Goal: Task Accomplishment & Management: Complete application form

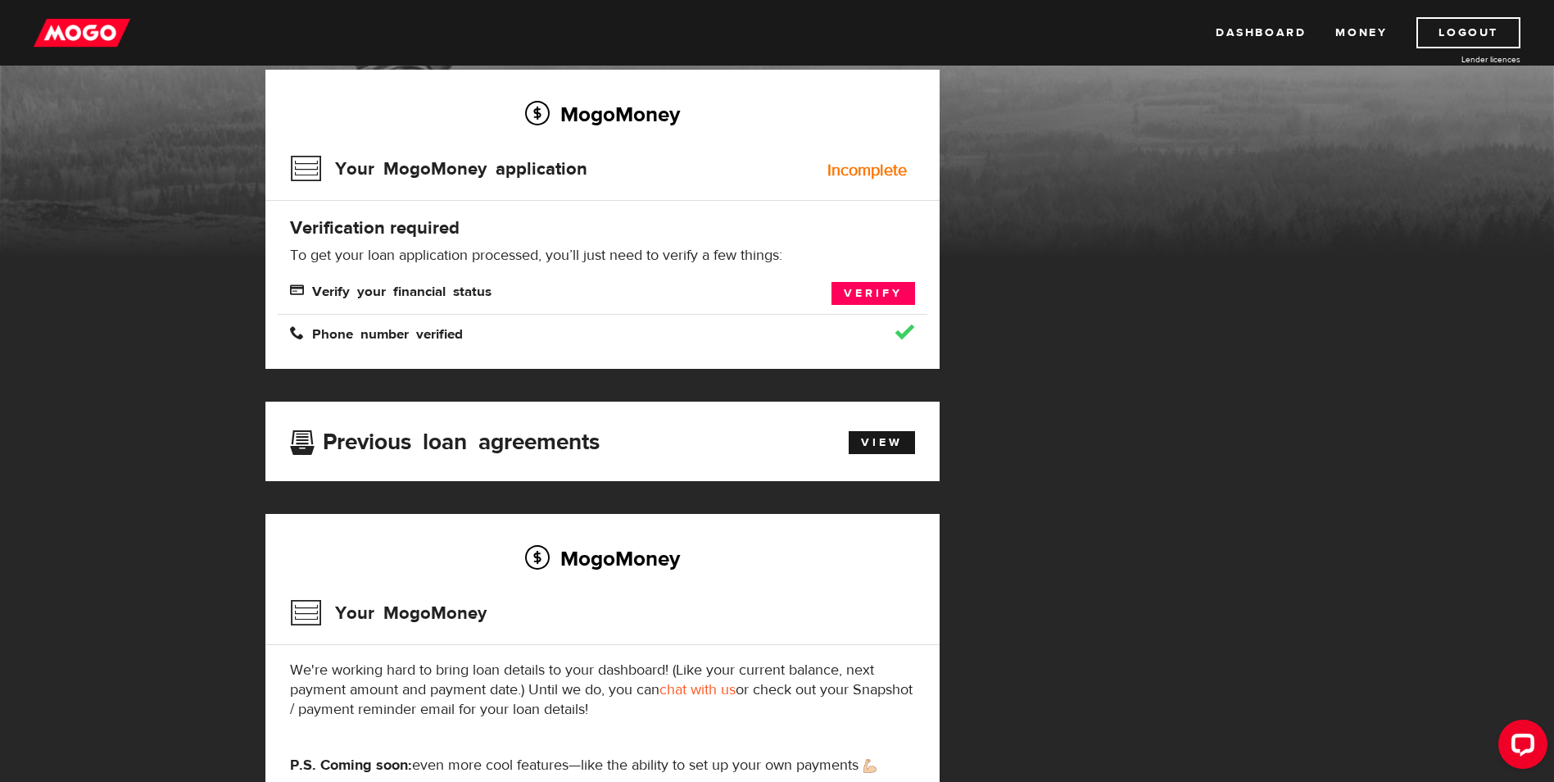
scroll to position [82, 0]
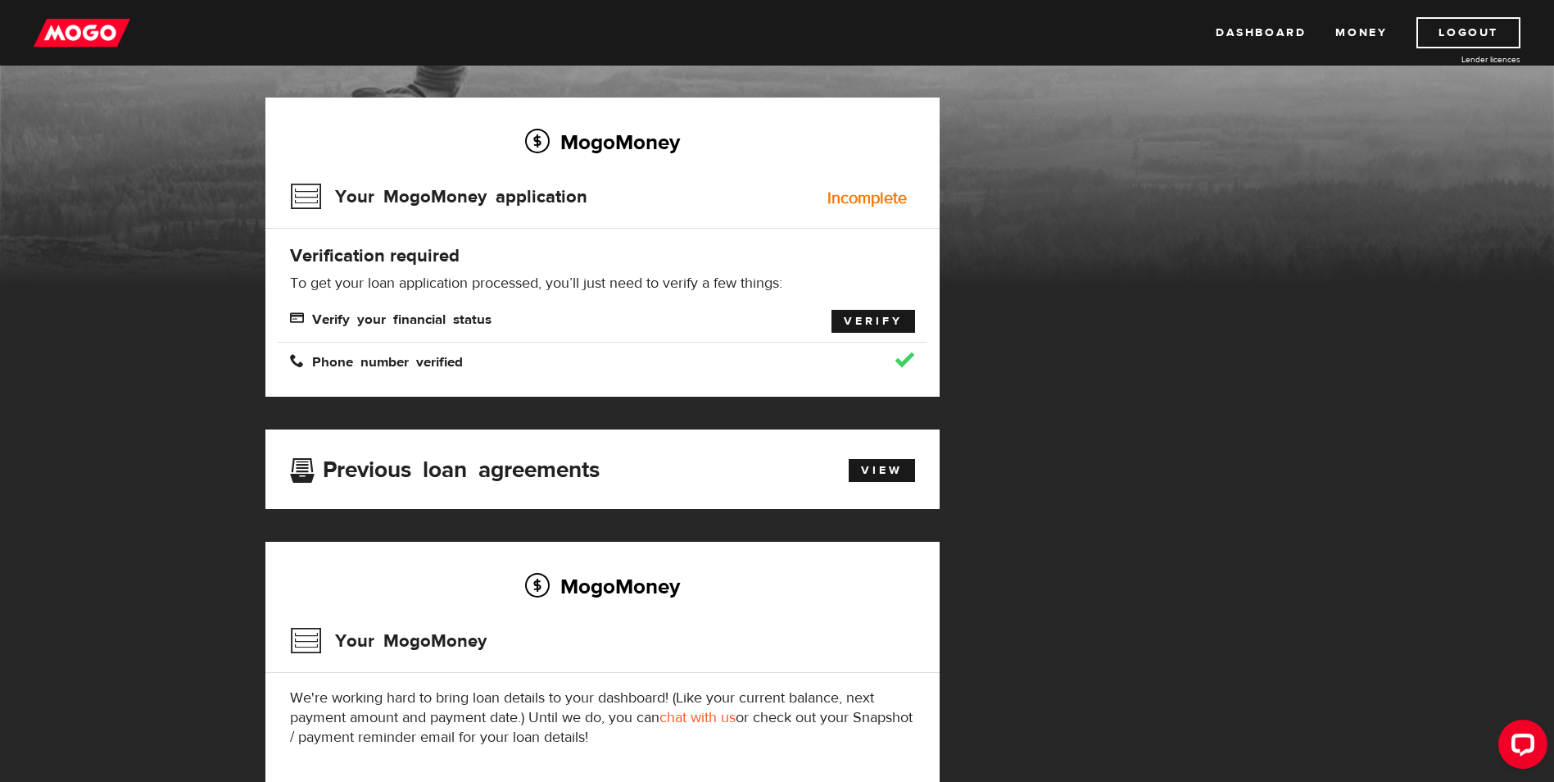
click at [886, 317] on link "Verify" at bounding box center [874, 321] width 84 height 23
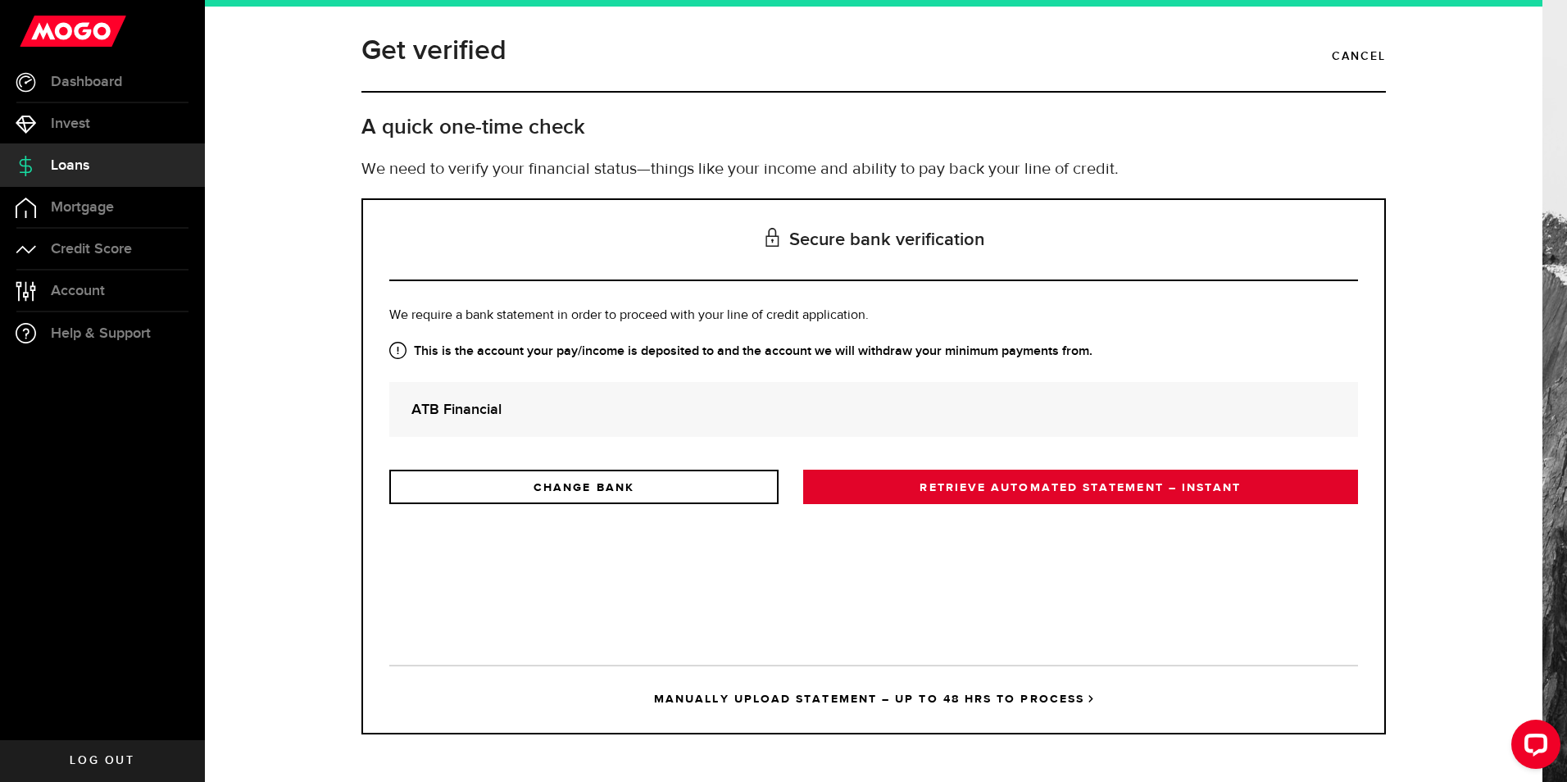
click at [964, 485] on link "RETRIEVE AUTOMATED STATEMENT – INSTANT" at bounding box center [1080, 487] width 555 height 34
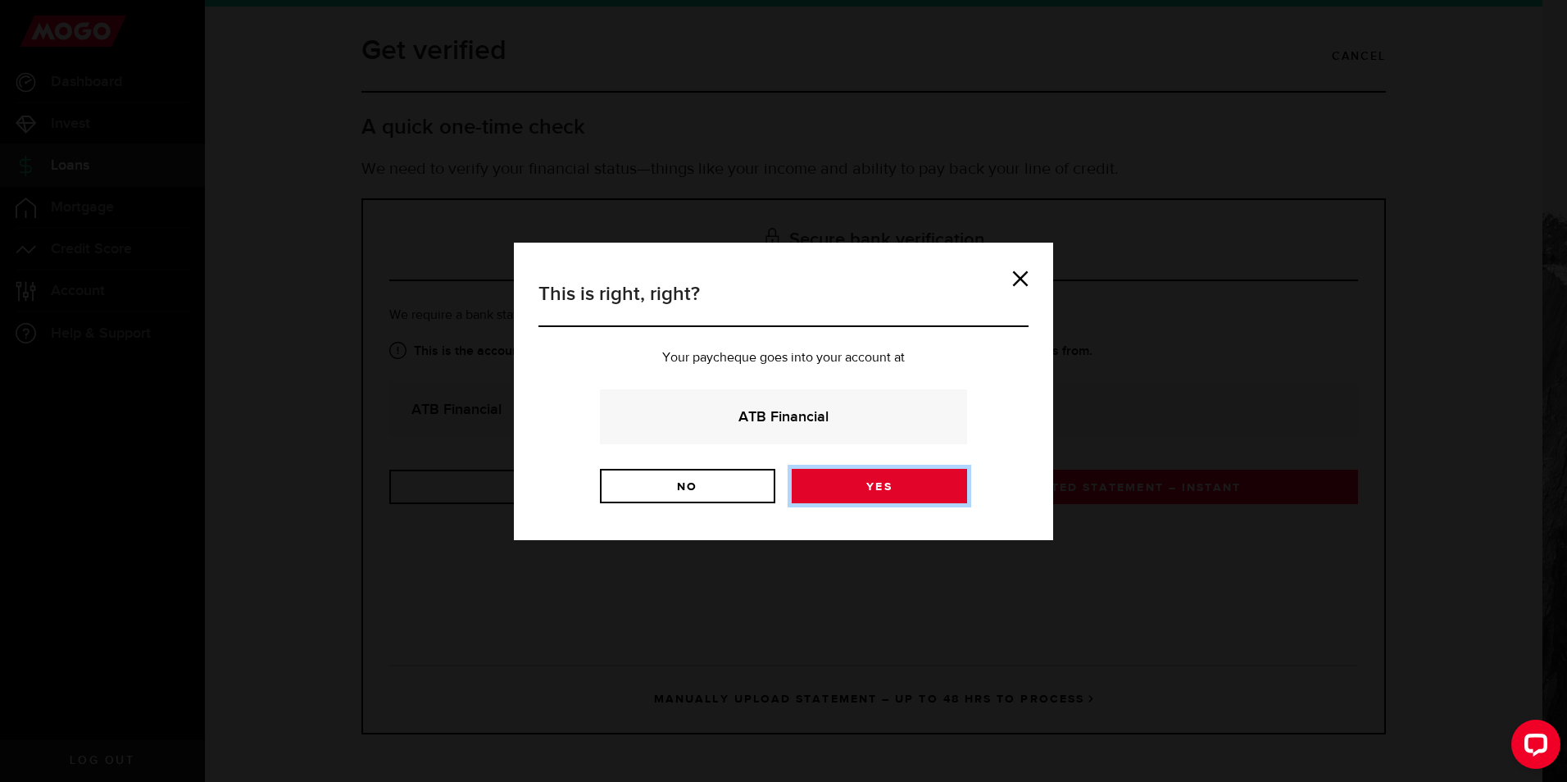
click at [894, 486] on link "Yes" at bounding box center [879, 486] width 175 height 34
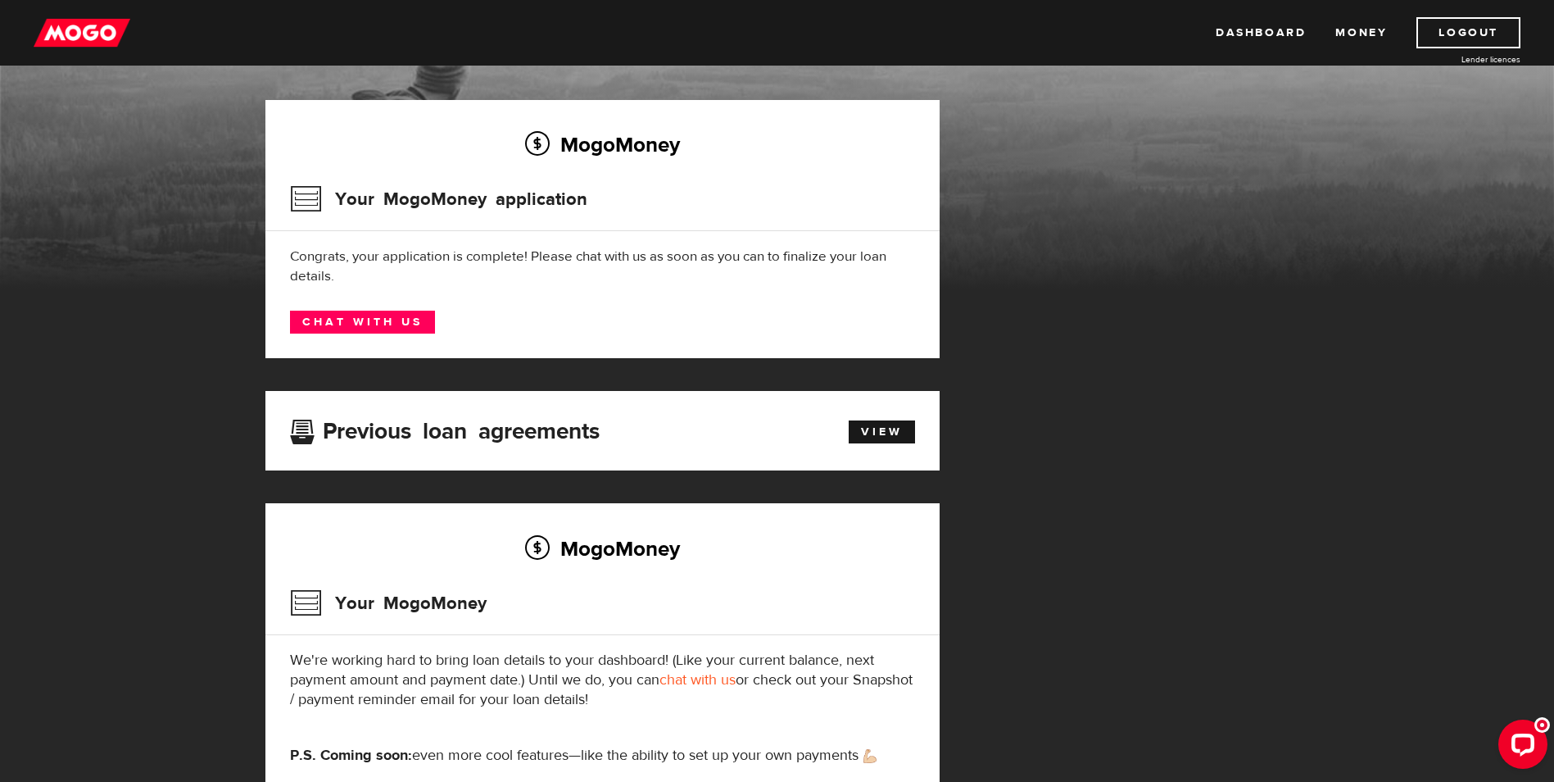
scroll to position [82, 0]
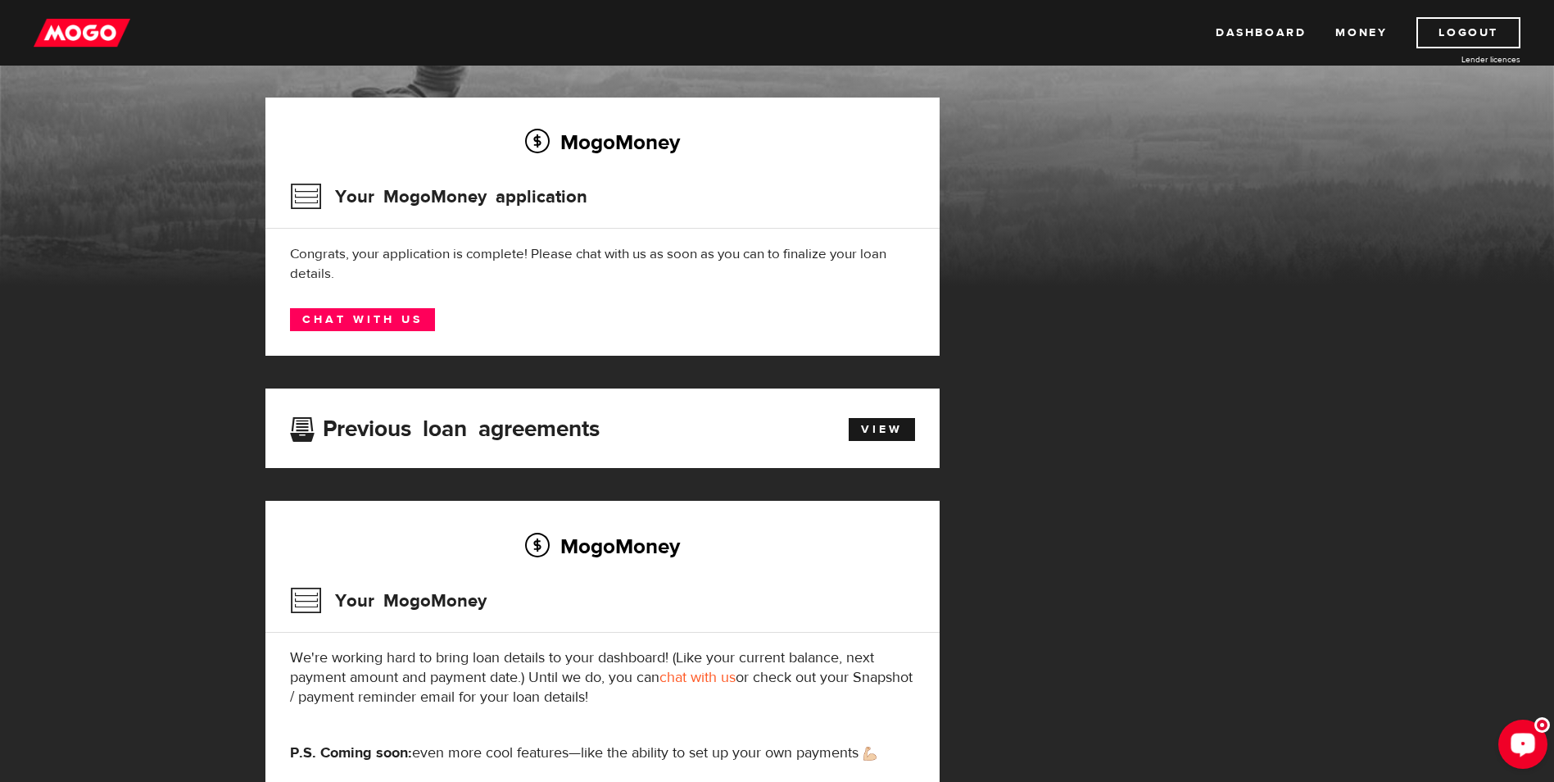
drag, startPoint x: 1522, startPoint y: 724, endPoint x: 1526, endPoint y: 735, distance: 11.9
click at [1526, 735] on div "Open LiveChat chat widget" at bounding box center [1523, 743] width 28 height 28
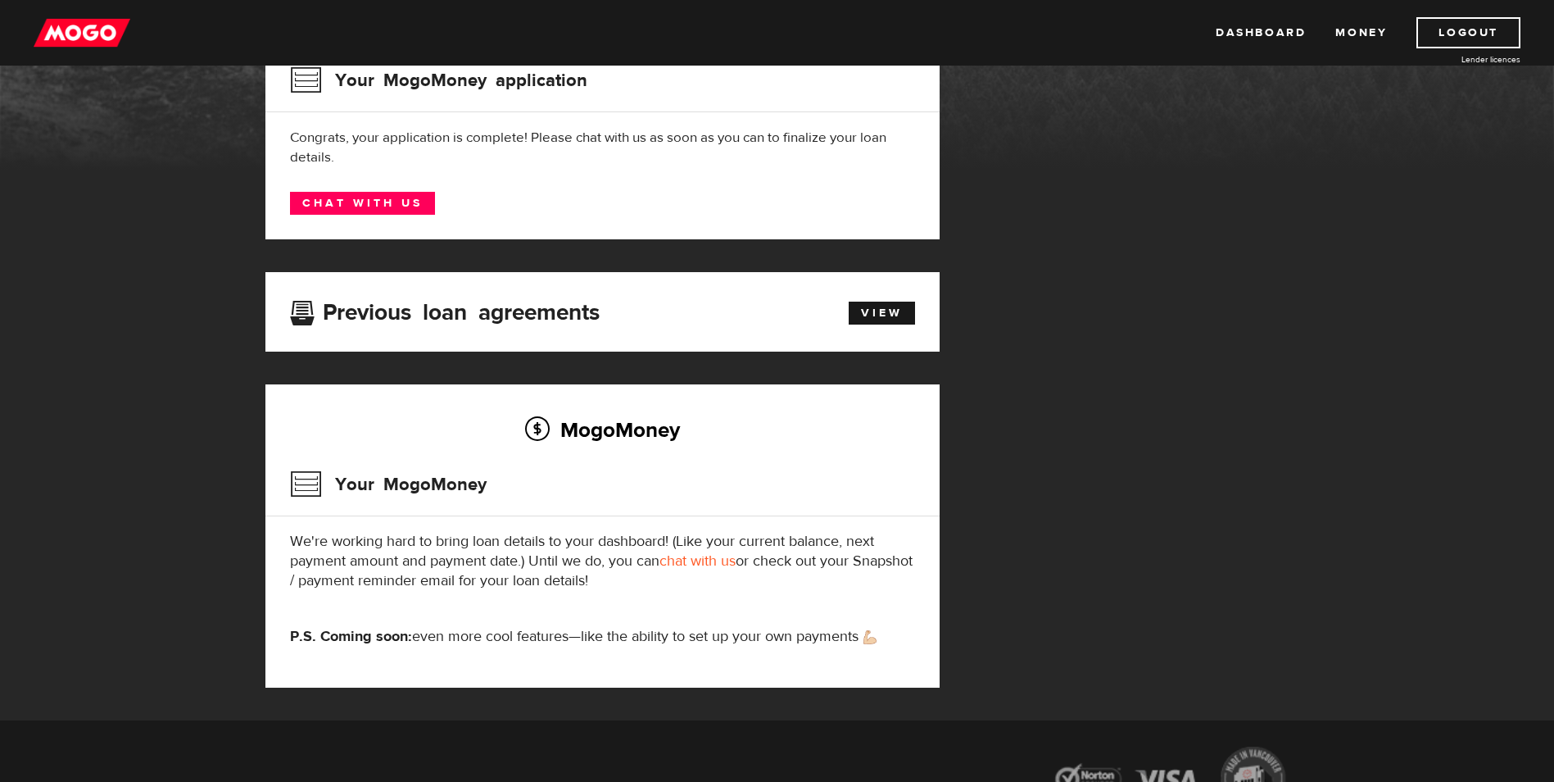
scroll to position [0, 0]
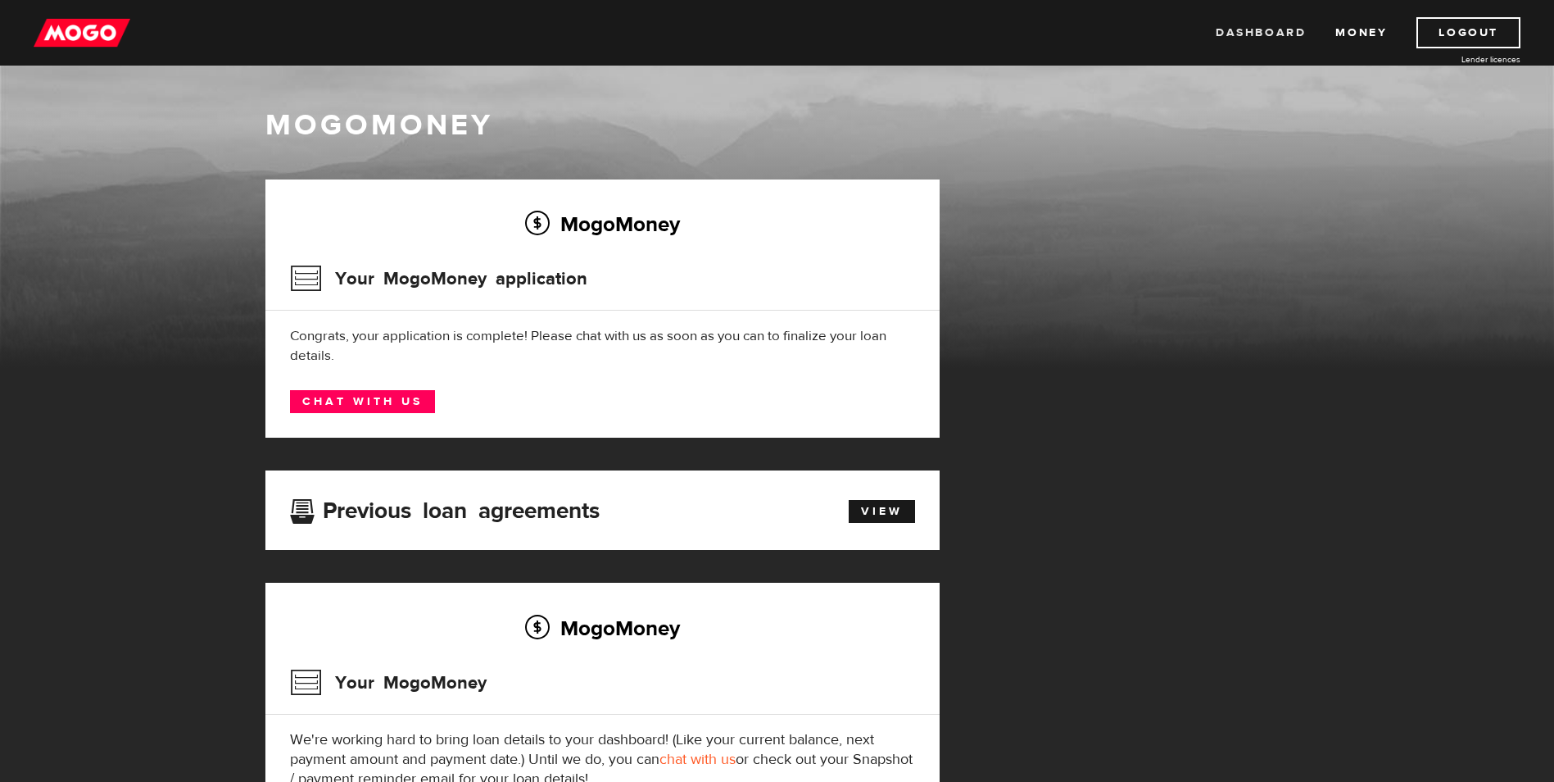
click at [1238, 28] on link "Dashboard" at bounding box center [1261, 32] width 90 height 31
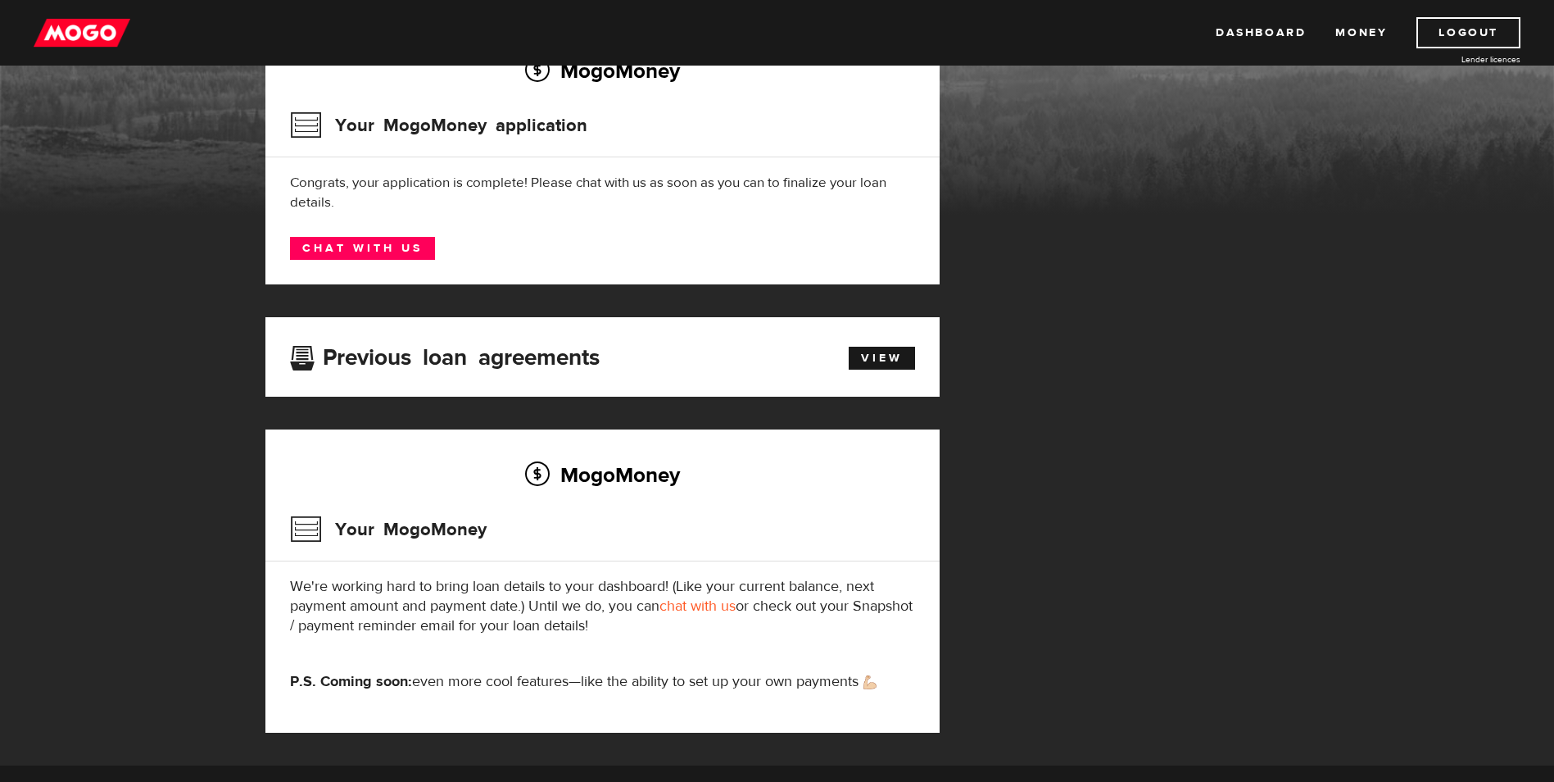
scroll to position [120, 0]
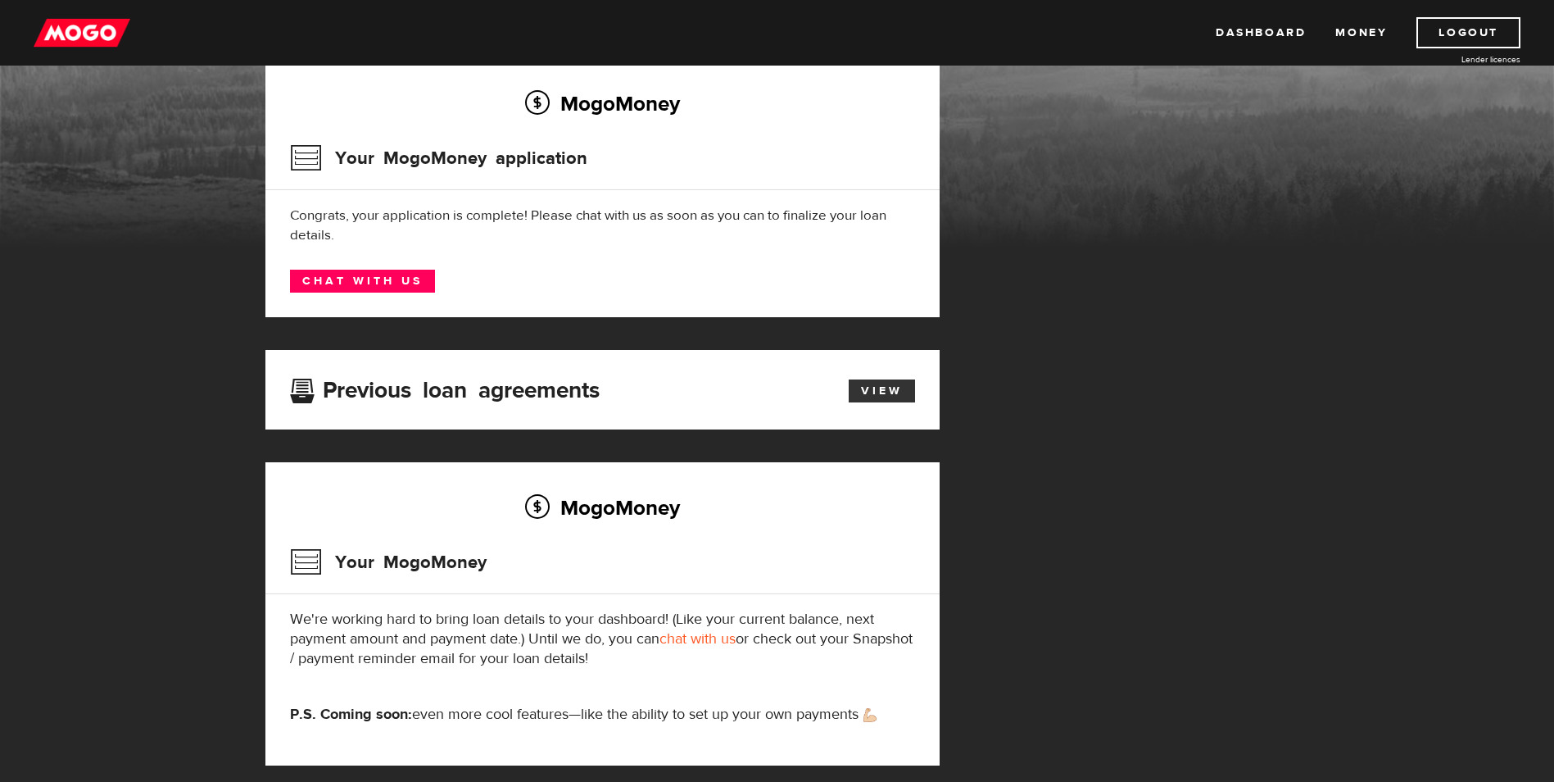
click at [881, 390] on link "View" at bounding box center [882, 390] width 66 height 23
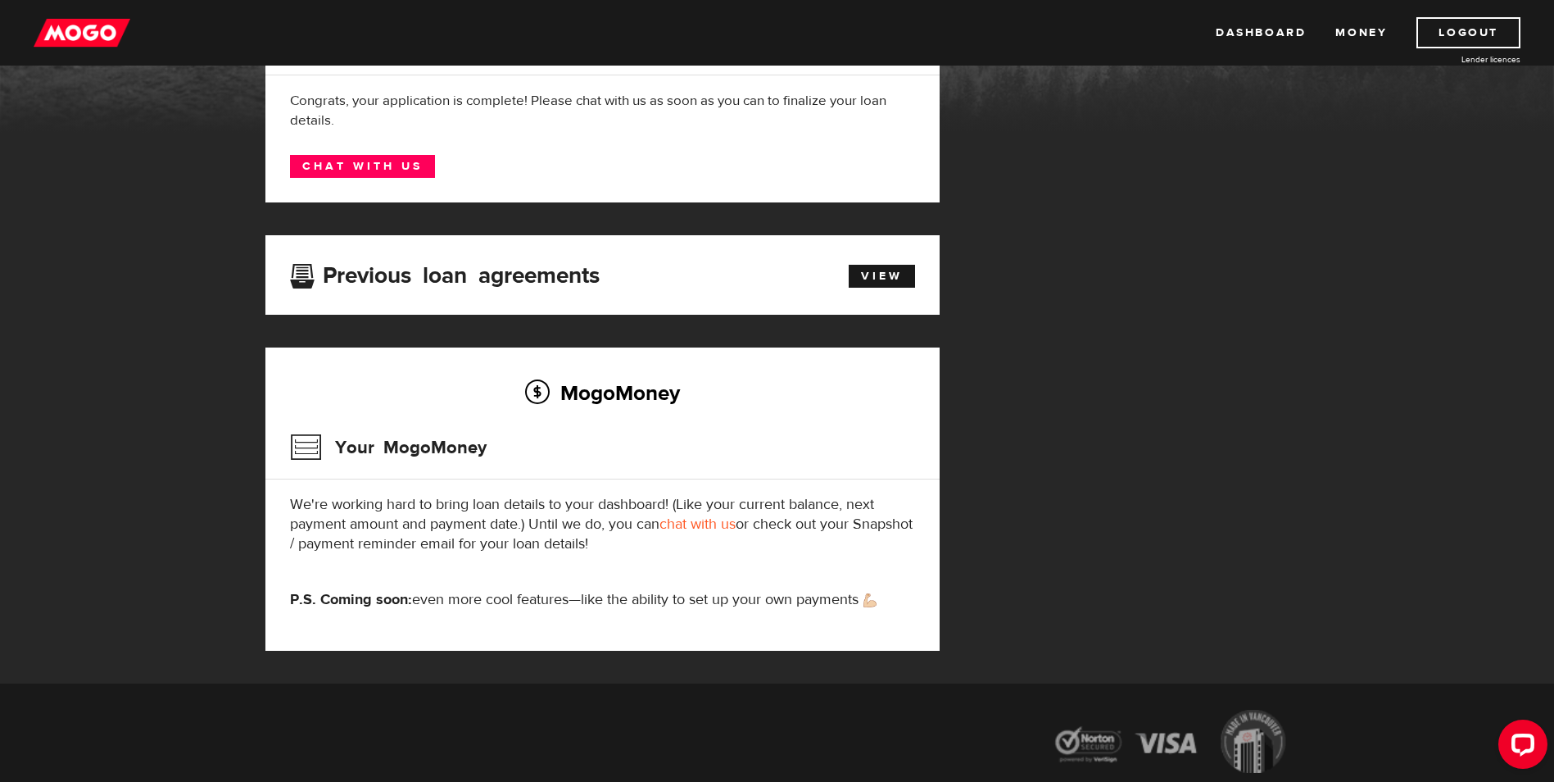
scroll to position [164, 0]
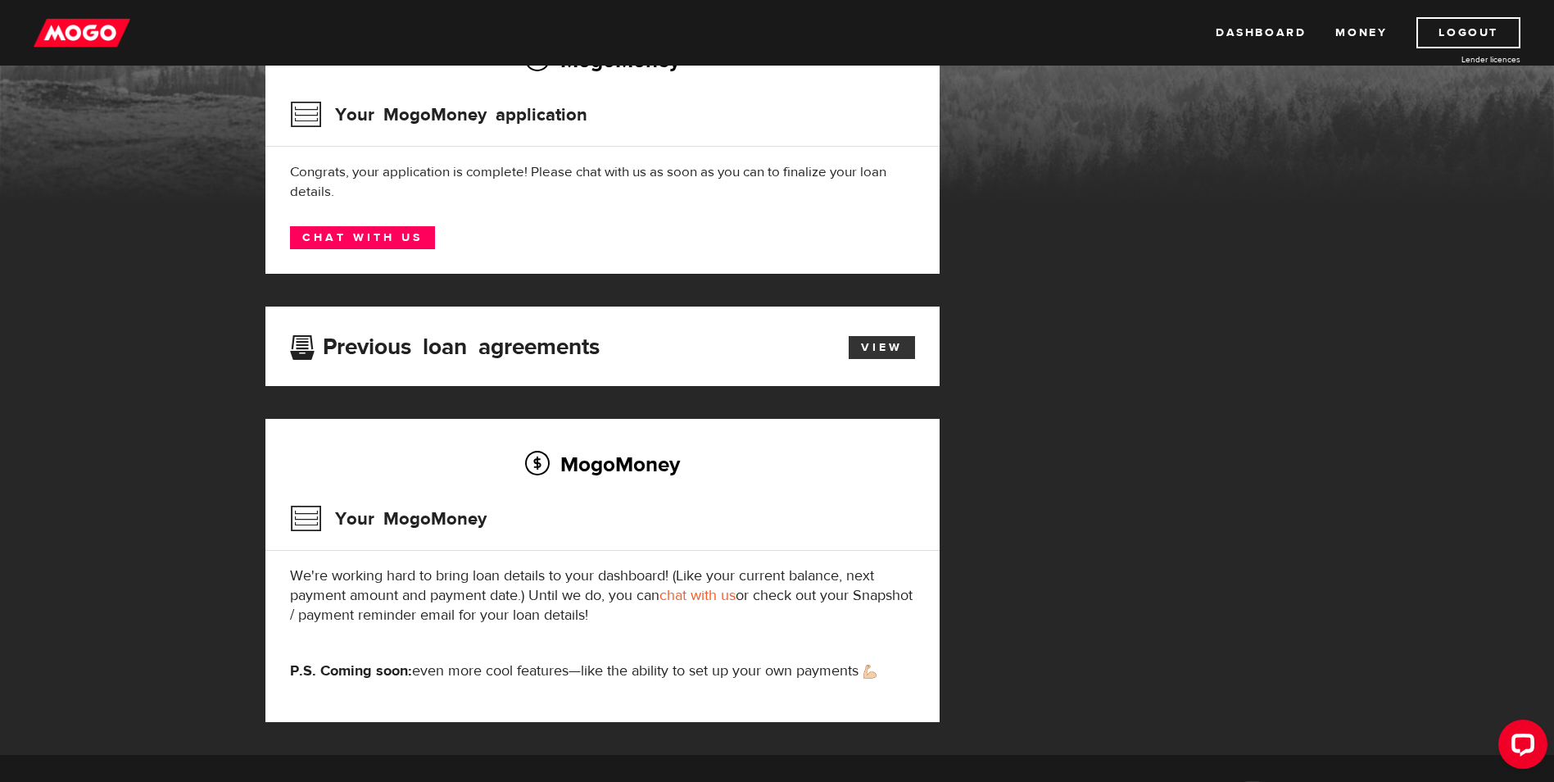
drag, startPoint x: 880, startPoint y: 329, endPoint x: 885, endPoint y: 342, distance: 13.2
click at [883, 338] on div "Previous loan agreements View" at bounding box center [602, 345] width 674 height 79
drag, startPoint x: 885, startPoint y: 342, endPoint x: 887, endPoint y: 352, distance: 10.0
click at [887, 352] on link "View" at bounding box center [882, 347] width 66 height 23
